Goal: Check status: Check status

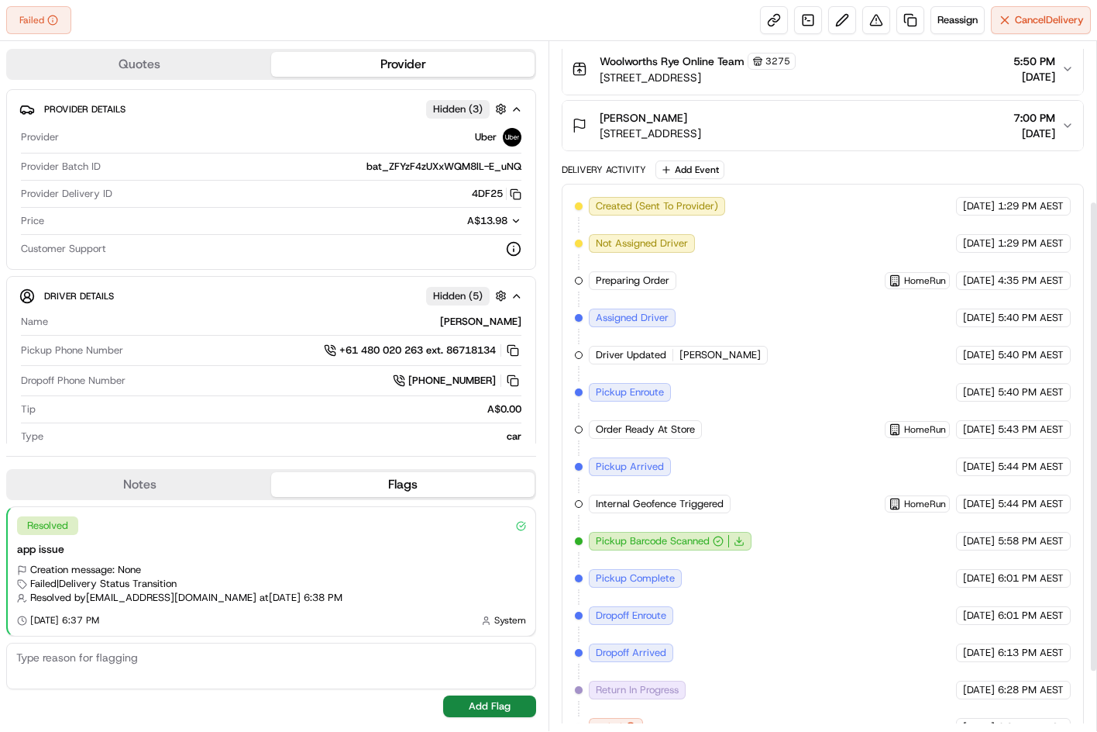
scroll to position [319, 0]
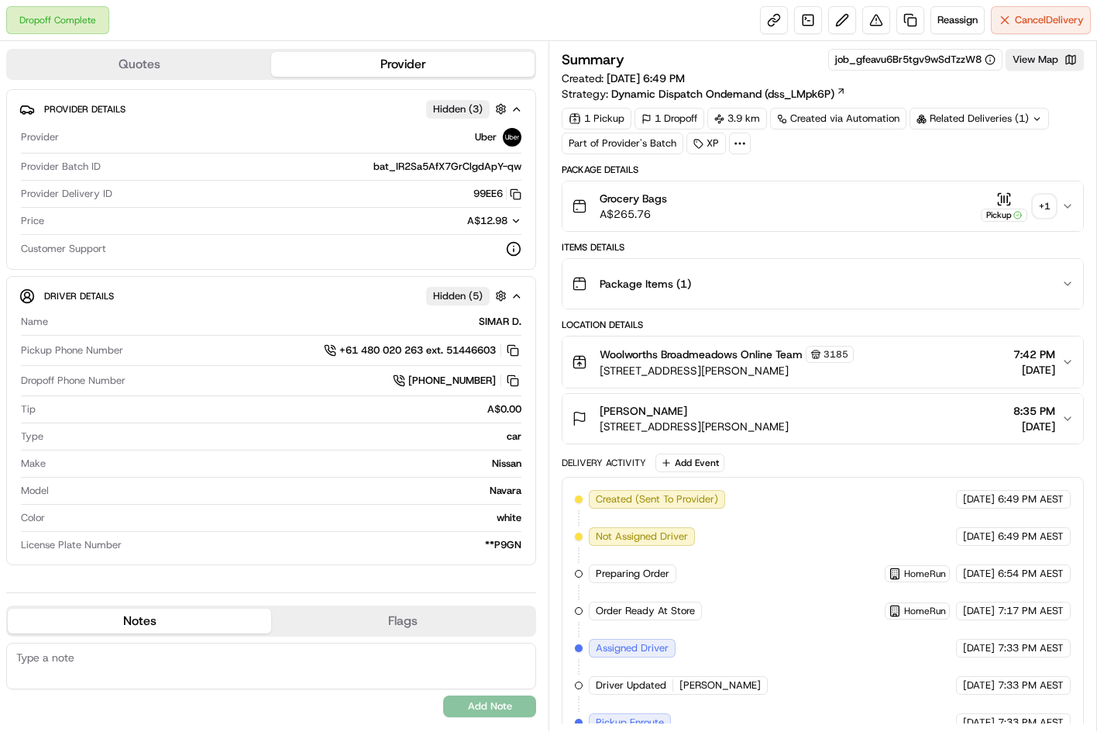
click at [1049, 199] on div "+ 1" at bounding box center [1045, 206] width 22 height 22
